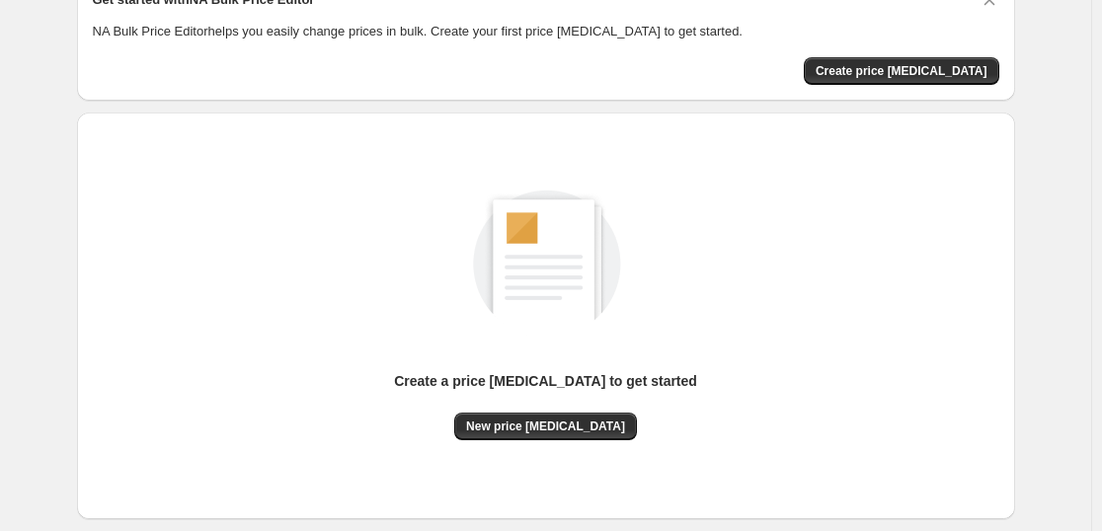
scroll to position [208, 0]
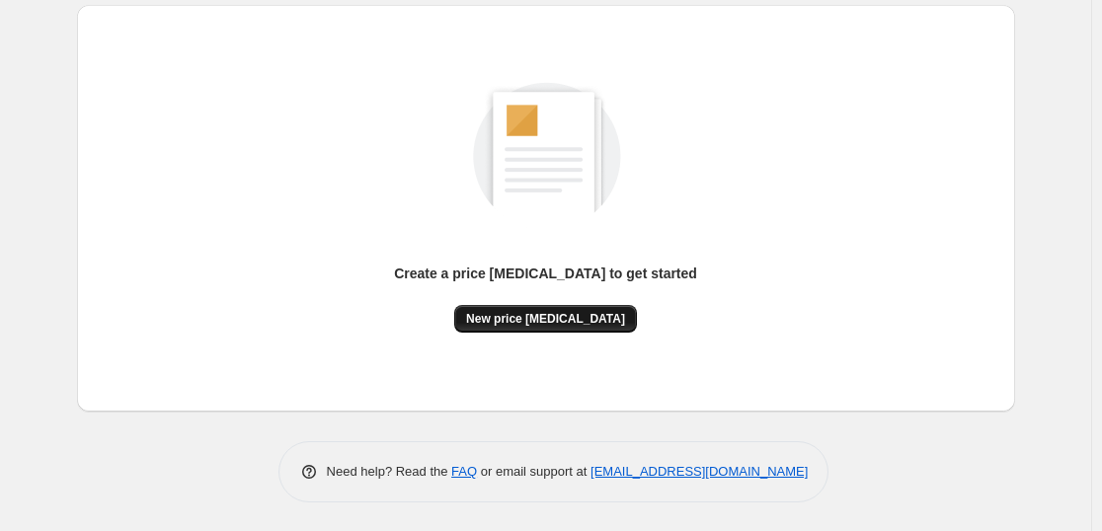
click at [541, 323] on span "New price [MEDICAL_DATA]" at bounding box center [545, 319] width 159 height 16
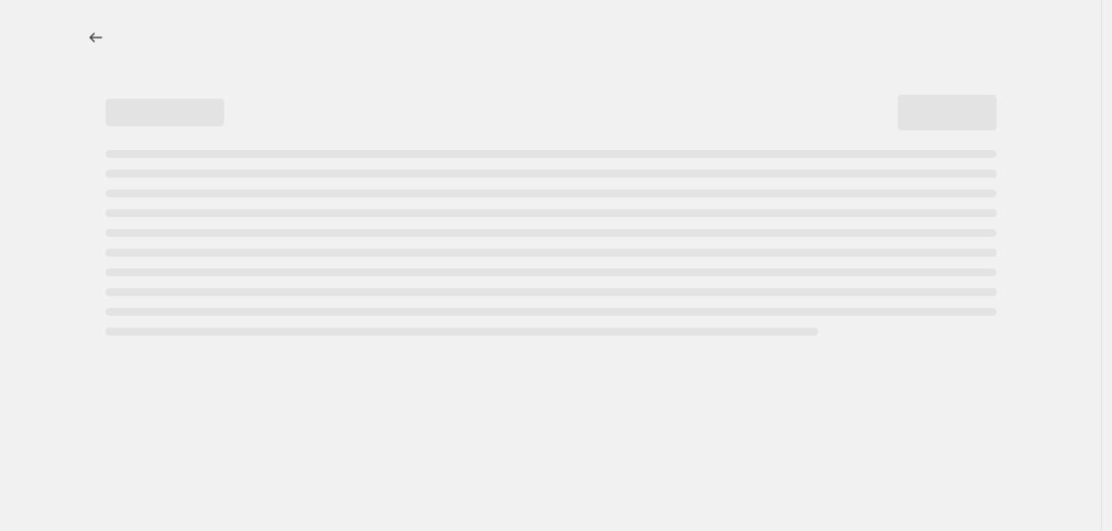
select select "percentage"
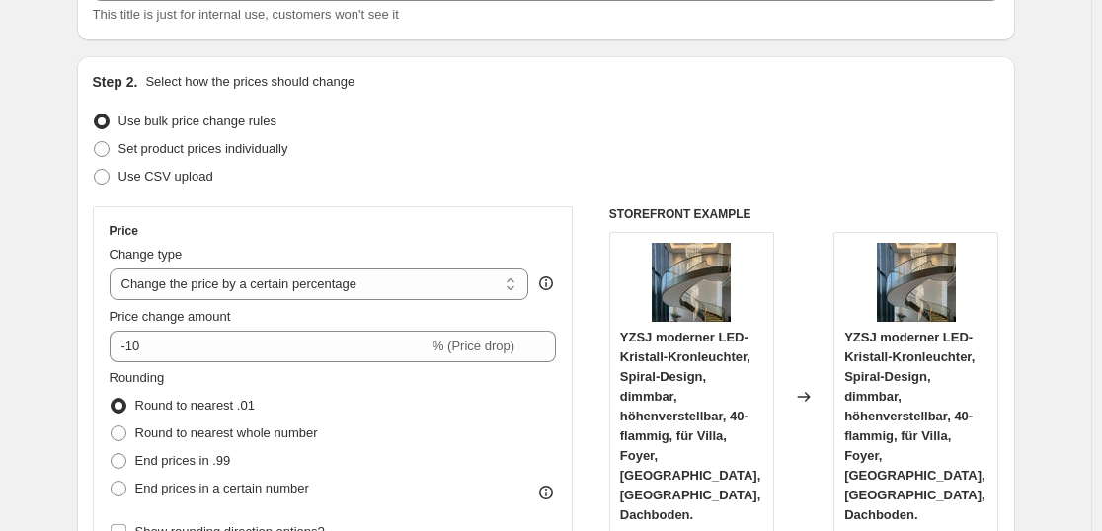
scroll to position [158, 0]
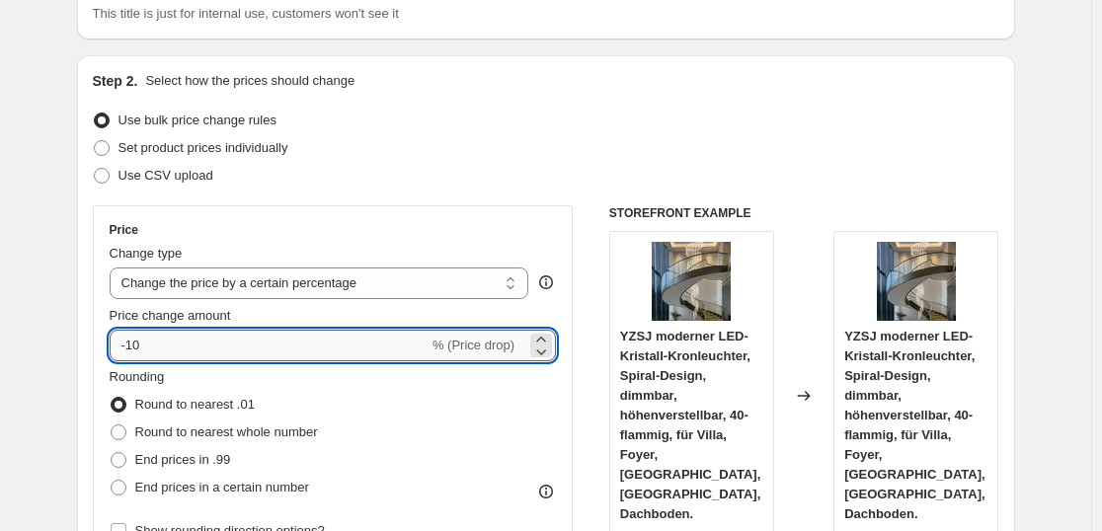
click at [280, 353] on input "-10" at bounding box center [269, 346] width 319 height 32
type input "-1"
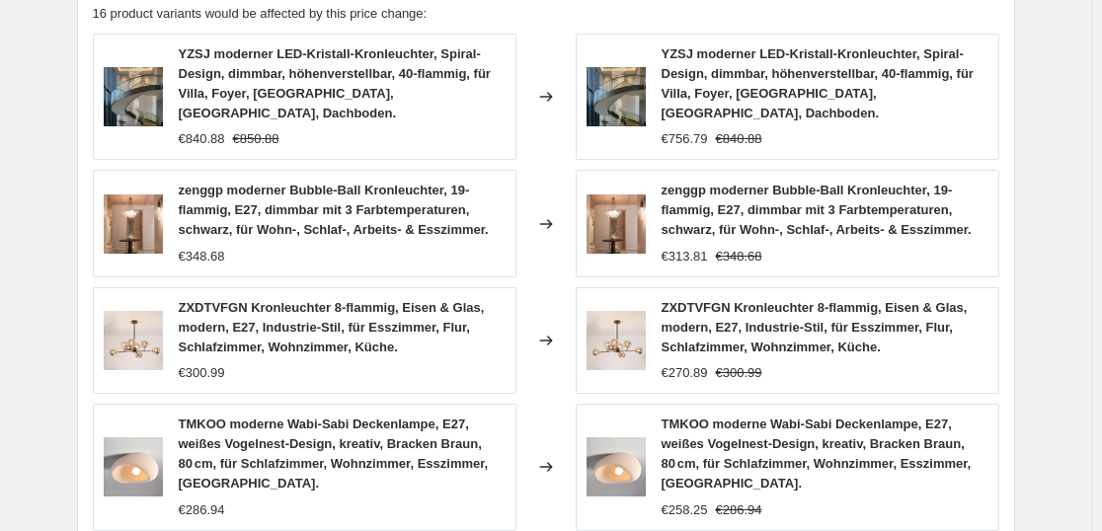
scroll to position [1594, 0]
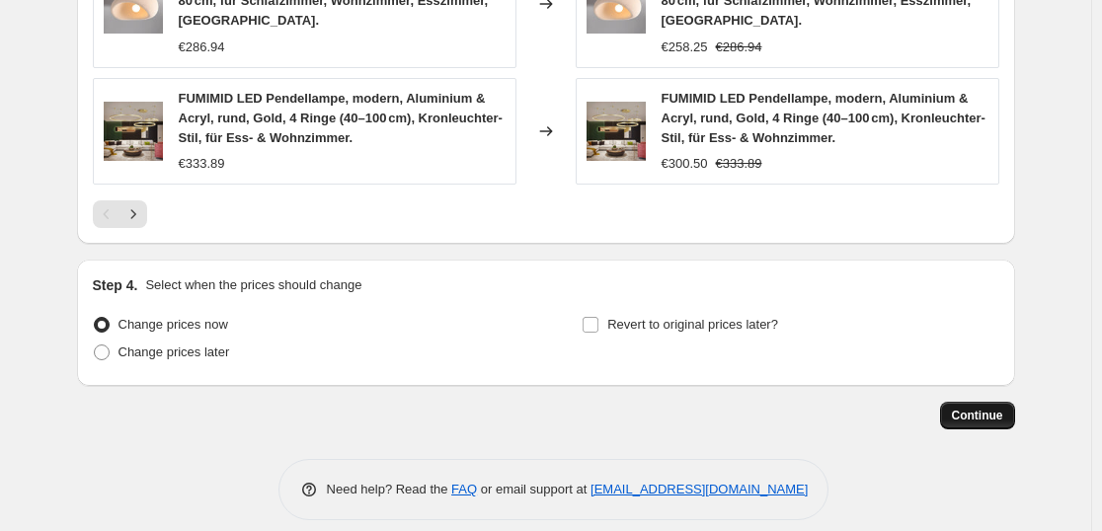
type input "-35"
click at [982, 404] on button "Continue" at bounding box center [977, 416] width 75 height 28
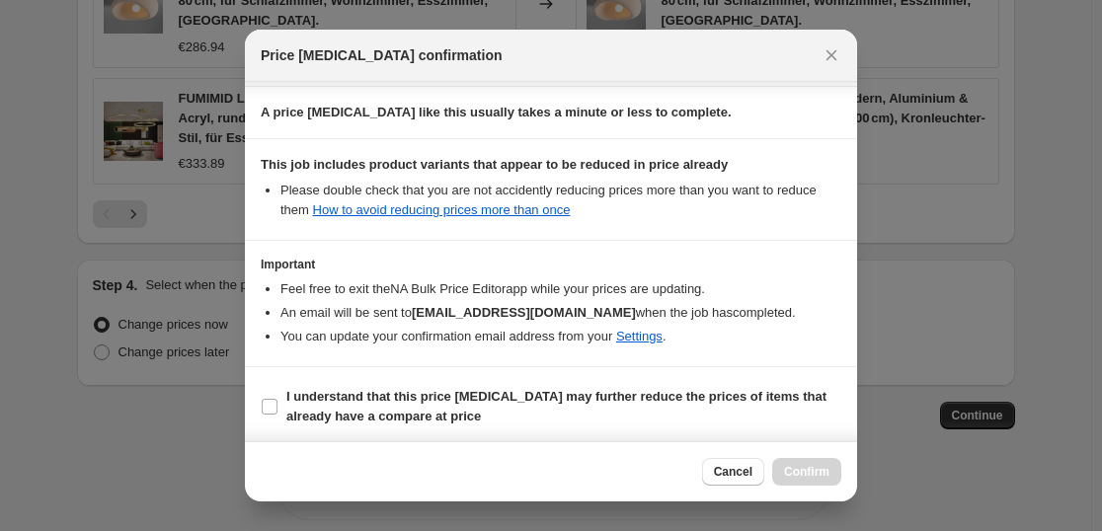
scroll to position [300, 0]
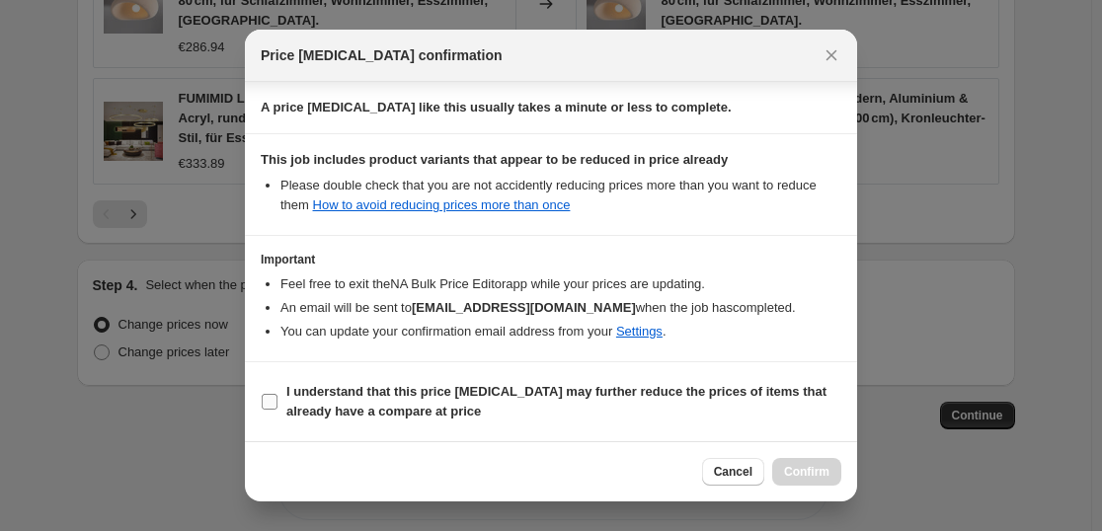
click at [389, 384] on b "I understand that this price [MEDICAL_DATA] may further reduce the prices of it…" at bounding box center [556, 401] width 540 height 35
click at [277, 394] on input "I understand that this price [MEDICAL_DATA] may further reduce the prices of it…" at bounding box center [270, 402] width 16 height 16
checkbox input "true"
drag, startPoint x: 810, startPoint y: 472, endPoint x: 800, endPoint y: 467, distance: 11.0
click at [807, 470] on span "Confirm" at bounding box center [806, 472] width 45 height 16
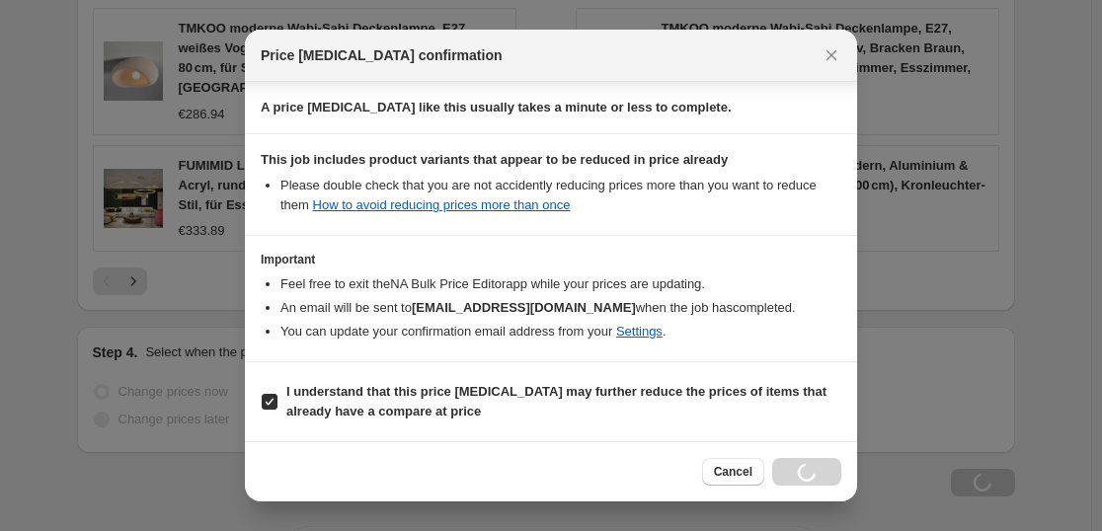
scroll to position [1661, 0]
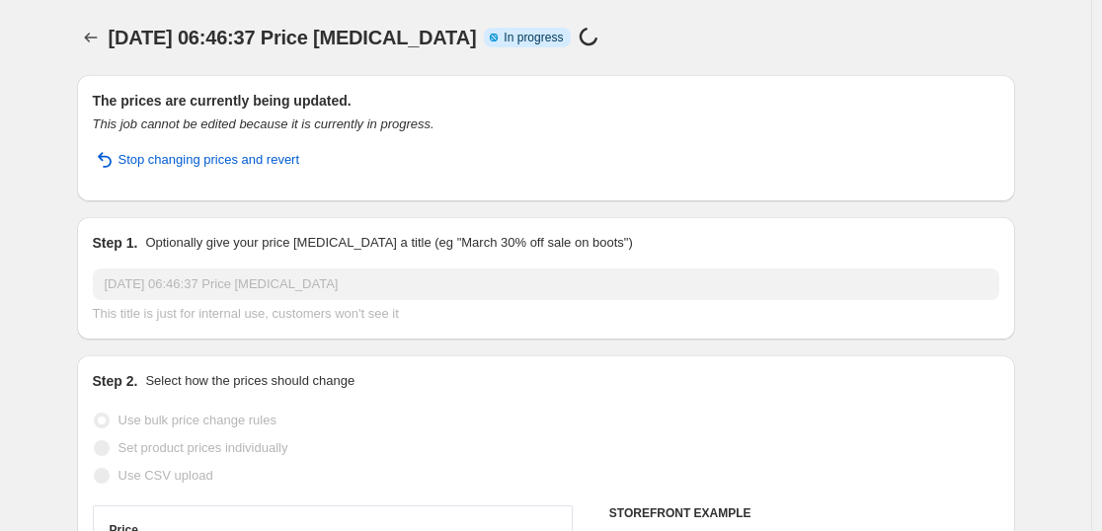
select select "percentage"
